Goal: Ask a question: Seek information or help from site administrators or community

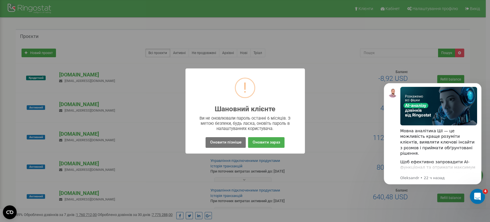
click at [482, 192] on div "Открыть службу сообщений Intercom" at bounding box center [476, 195] width 19 height 19
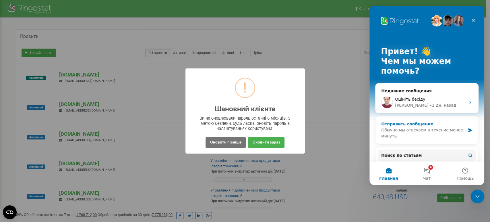
click at [427, 123] on div "Отправить сообщение" at bounding box center [423, 124] width 84 height 6
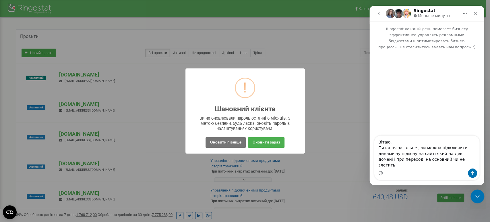
type textarea "Вітаю. Питання загальне , чи можна підключити динамічну підміну на сайті який н…"
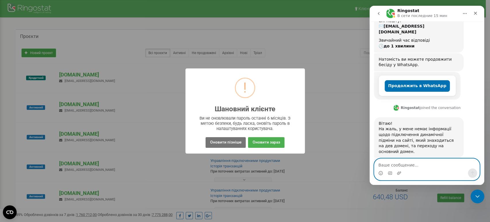
scroll to position [117, 0]
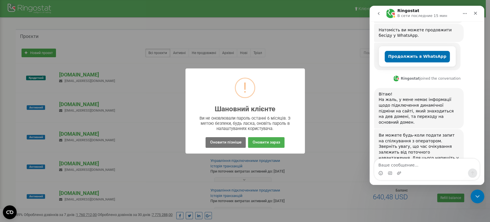
drag, startPoint x: 380, startPoint y: 138, endPoint x: 424, endPoint y: 144, distance: 44.9
click at [424, 144] on div "Ви можете будь-коли подати запит на спілкування з оператором. Зверніть увагу, щ…" at bounding box center [419, 149] width 90 height 41
copy div "Зв'язатись з оператором"
click at [415, 168] on div "Мессенджер Intercom" at bounding box center [427, 172] width 105 height 9
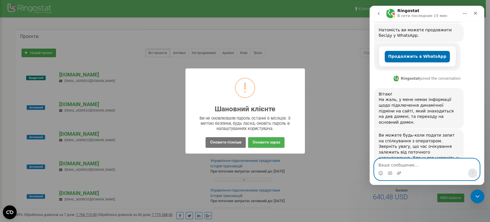
click at [415, 168] on textarea "Ваше сообщение..." at bounding box center [427, 164] width 105 height 10
click at [415, 164] on textarea "Ваше сообщение..." at bounding box center [427, 164] width 105 height 10
paste textarea "Зв'язатись з оператором"
type textarea "Зв'язатись з оператором"
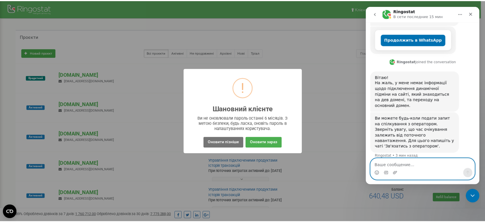
scroll to position [168, 0]
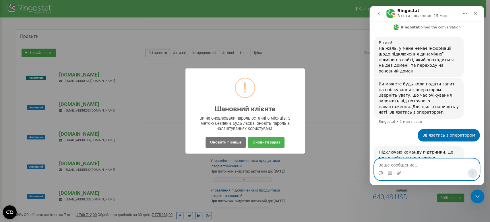
click at [423, 163] on textarea "Ваше сообщение..." at bounding box center [427, 164] width 105 height 10
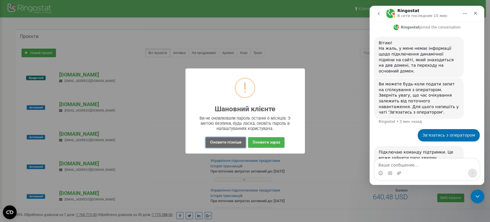
click at [221, 142] on button "Оновити пізніше" at bounding box center [226, 142] width 40 height 11
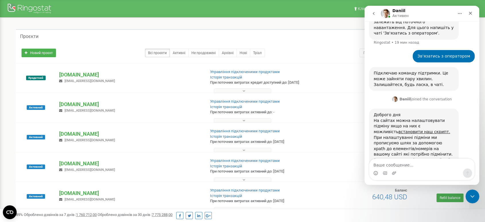
scroll to position [260, 0]
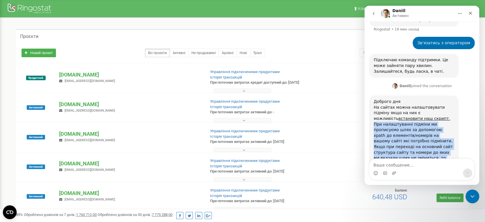
drag, startPoint x: 398, startPoint y: 142, endPoint x: 366, endPoint y: 103, distance: 50.6
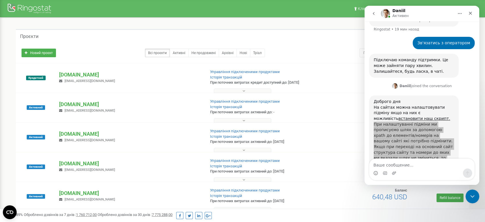
drag, startPoint x: 12, startPoint y: 96, endPoint x: 356, endPoint y: 105, distance: 344.2
click at [359, 105] on div "Баланс 4,38 USD" at bounding box center [384, 105] width 56 height 13
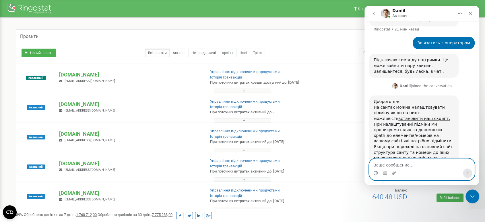
click at [403, 163] on textarea "Ваше сообщение..." at bounding box center [422, 164] width 105 height 10
type textarea "Дякую Вам"
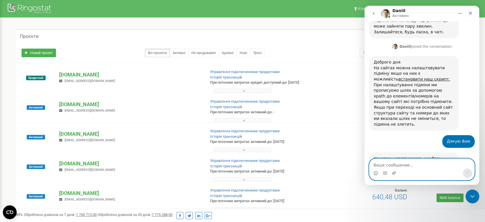
scroll to position [300, 0]
type textarea "Це все, дякую"
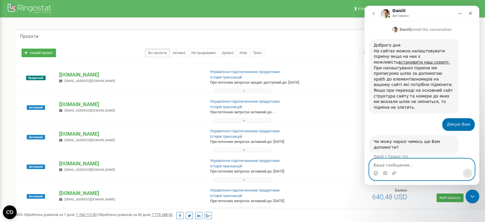
scroll to position [317, 0]
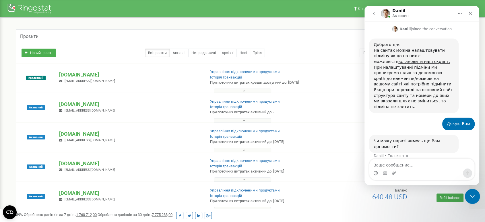
click at [473, 190] on div "Закрыть службу сообщений Intercom" at bounding box center [472, 195] width 14 height 14
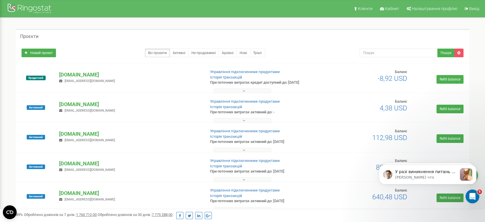
scroll to position [422, 0]
